Goal: Task Accomplishment & Management: Manage account settings

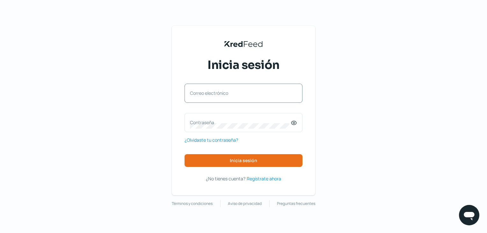
click at [212, 100] on div "Correo electrónico" at bounding box center [243, 92] width 118 height 19
click at [225, 97] on input "Correo electrónico" at bounding box center [243, 96] width 107 height 6
type input "[EMAIL_ADDRESS][DOMAIN_NAME]"
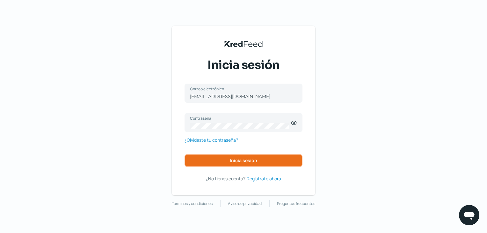
click at [236, 160] on span "Inicia sesión" at bounding box center [243, 160] width 27 height 4
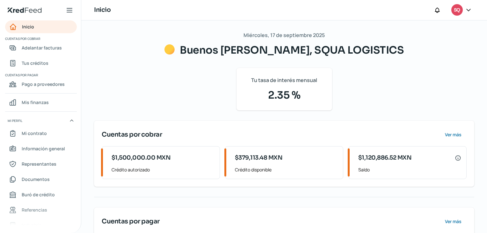
click at [472, 11] on icon at bounding box center [468, 10] width 6 height 6
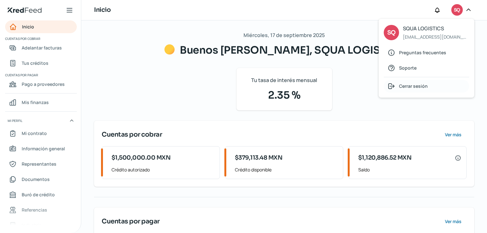
click at [412, 91] on div "Cerrar sesión" at bounding box center [426, 86] width 85 height 13
